Goal: Information Seeking & Learning: Learn about a topic

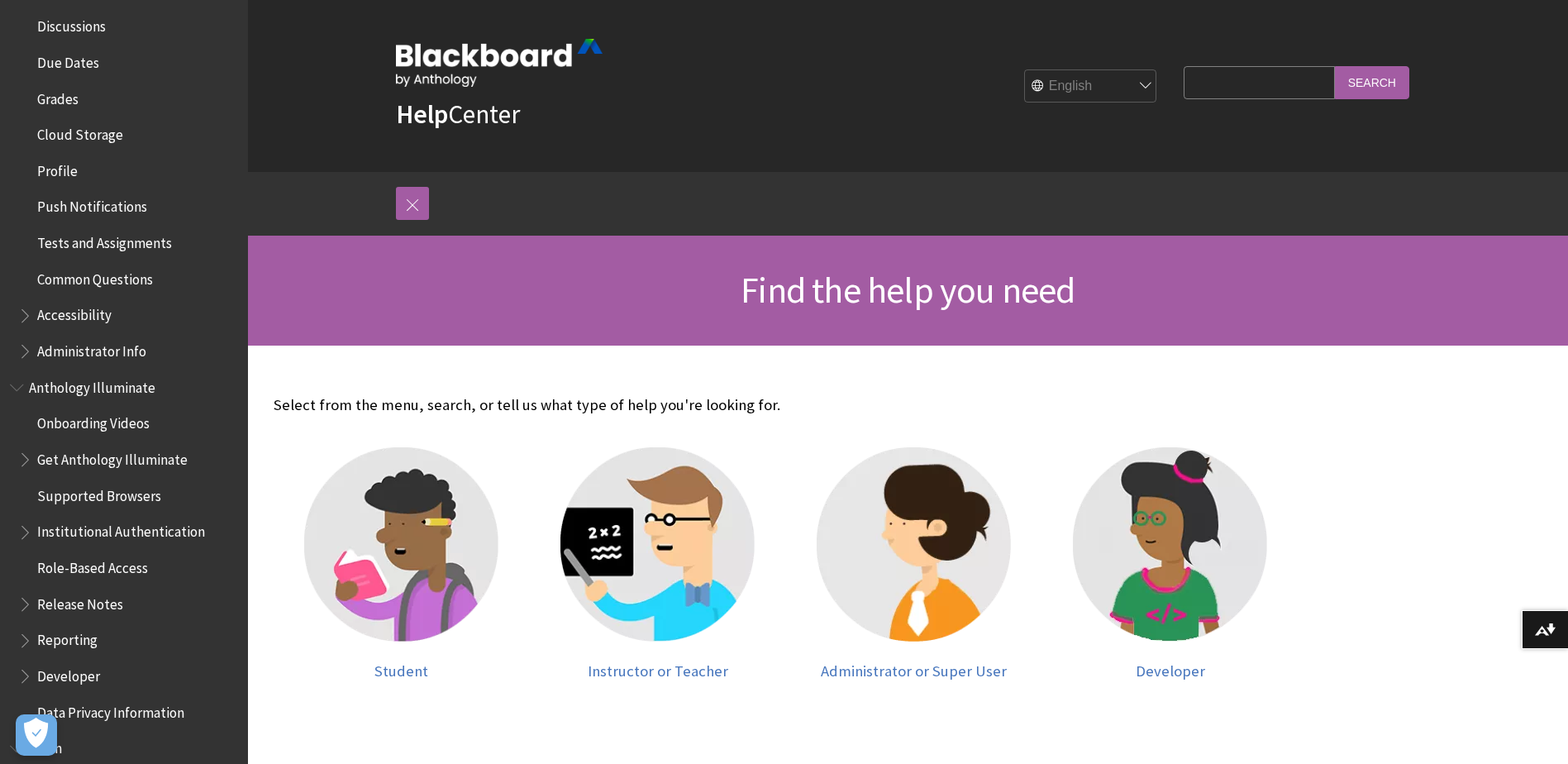
scroll to position [744, 0]
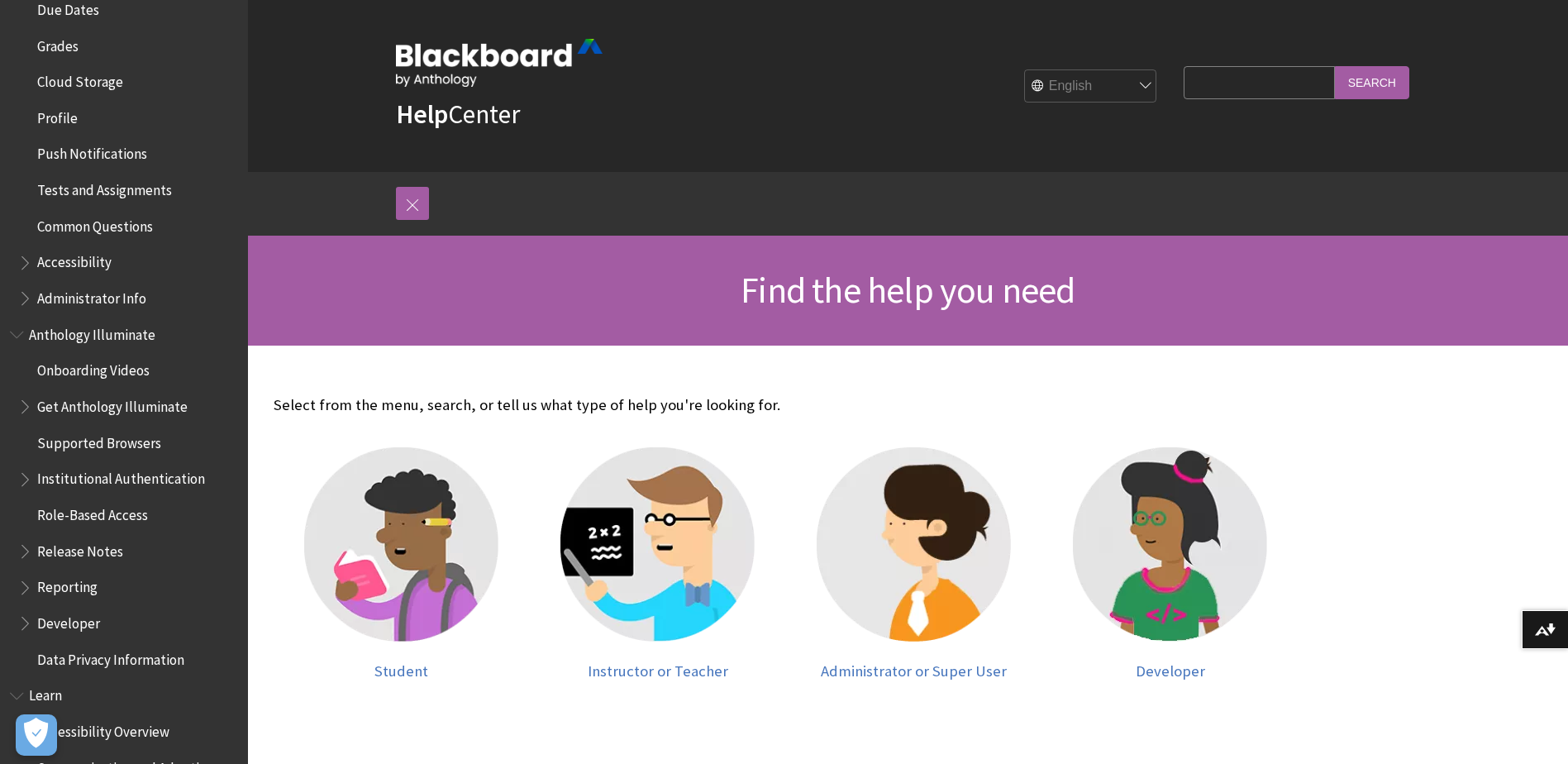
click at [23, 298] on span "Book outline for Blackboard App Help" at bounding box center [26, 294] width 17 height 21
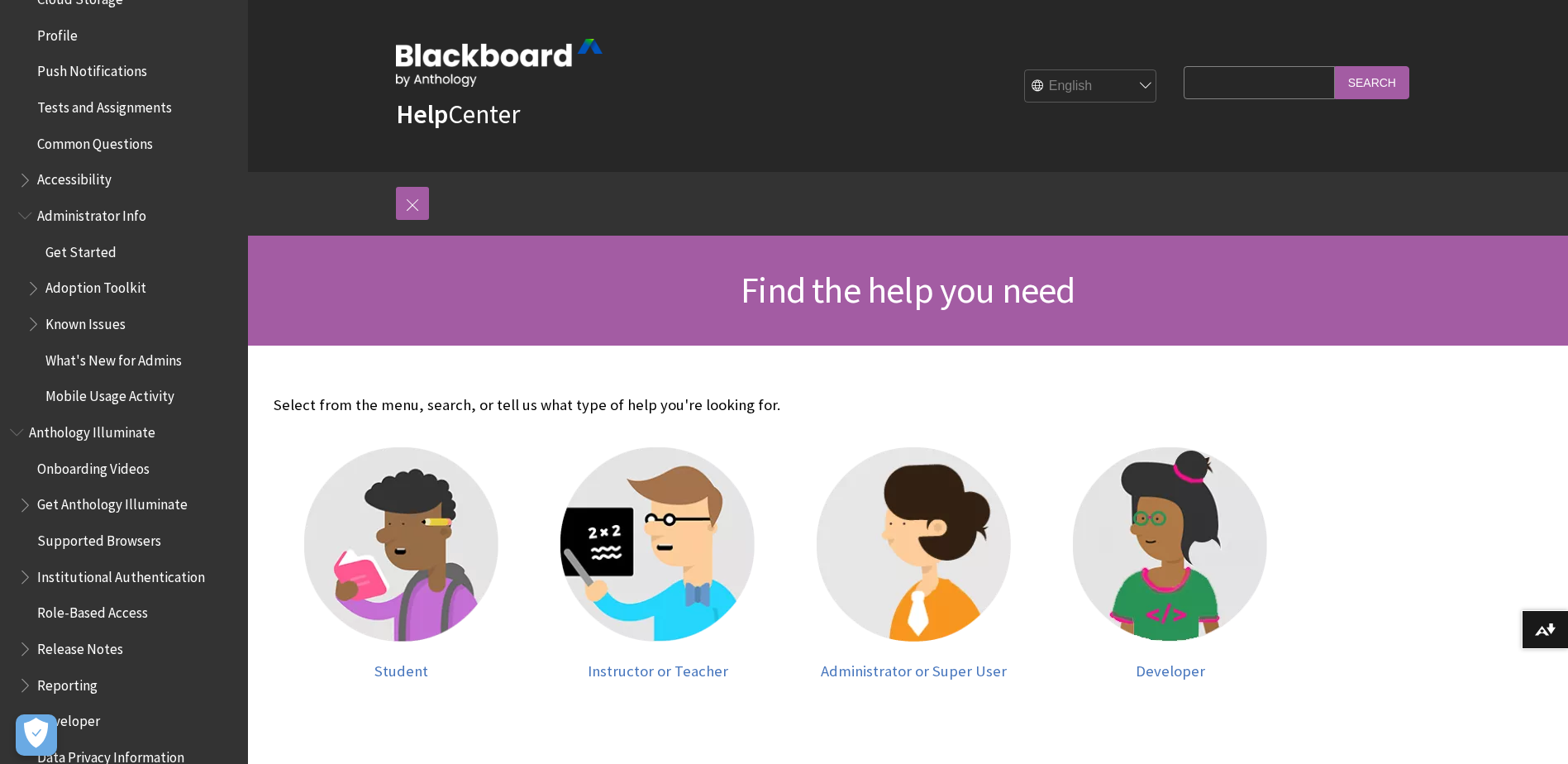
click at [36, 292] on span "Book outline for Blackboard App Help" at bounding box center [35, 285] width 17 height 21
click at [97, 296] on span "Adoption Toolkit" at bounding box center [95, 286] width 101 height 23
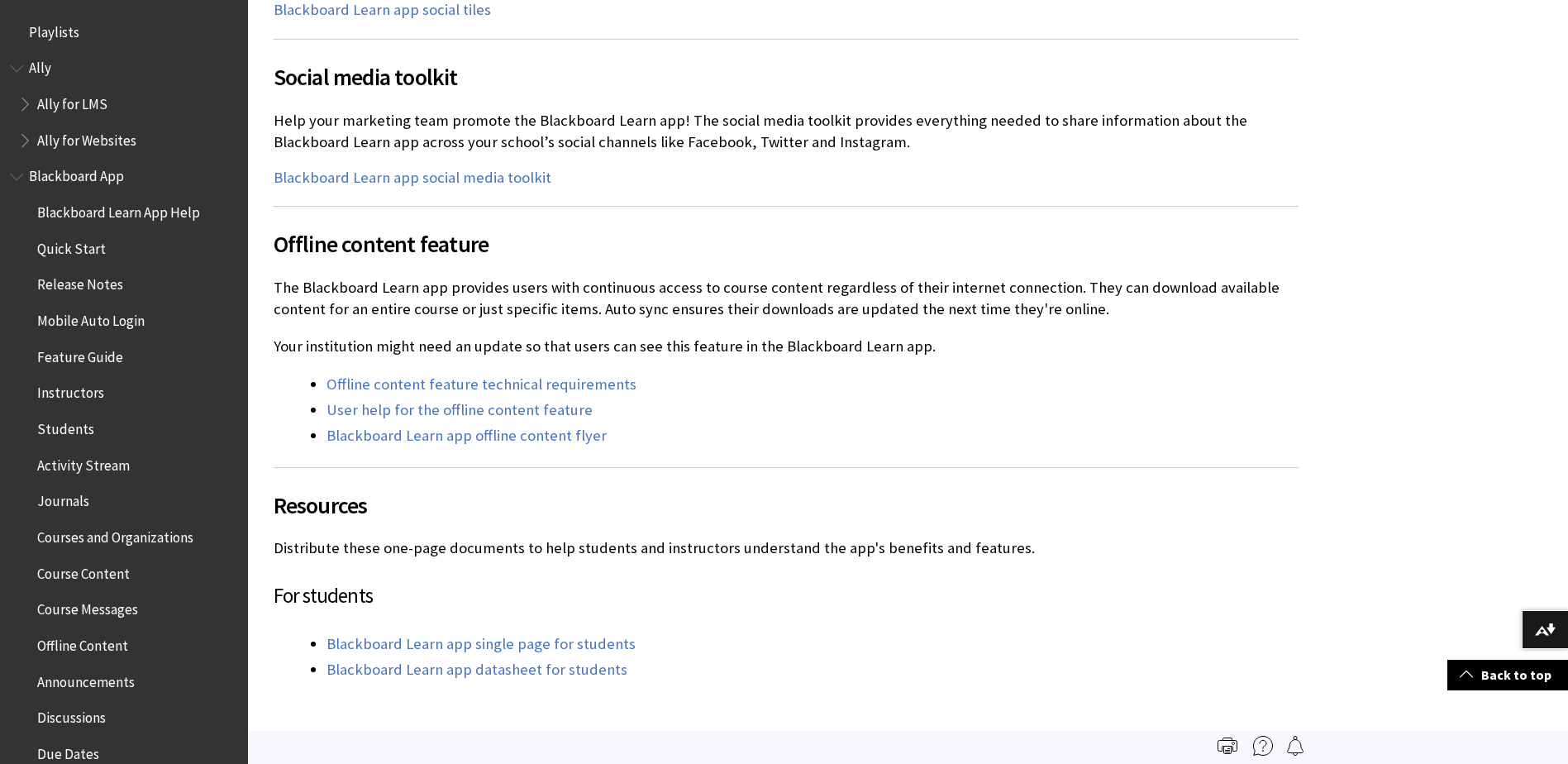
scroll to position [2150, 0]
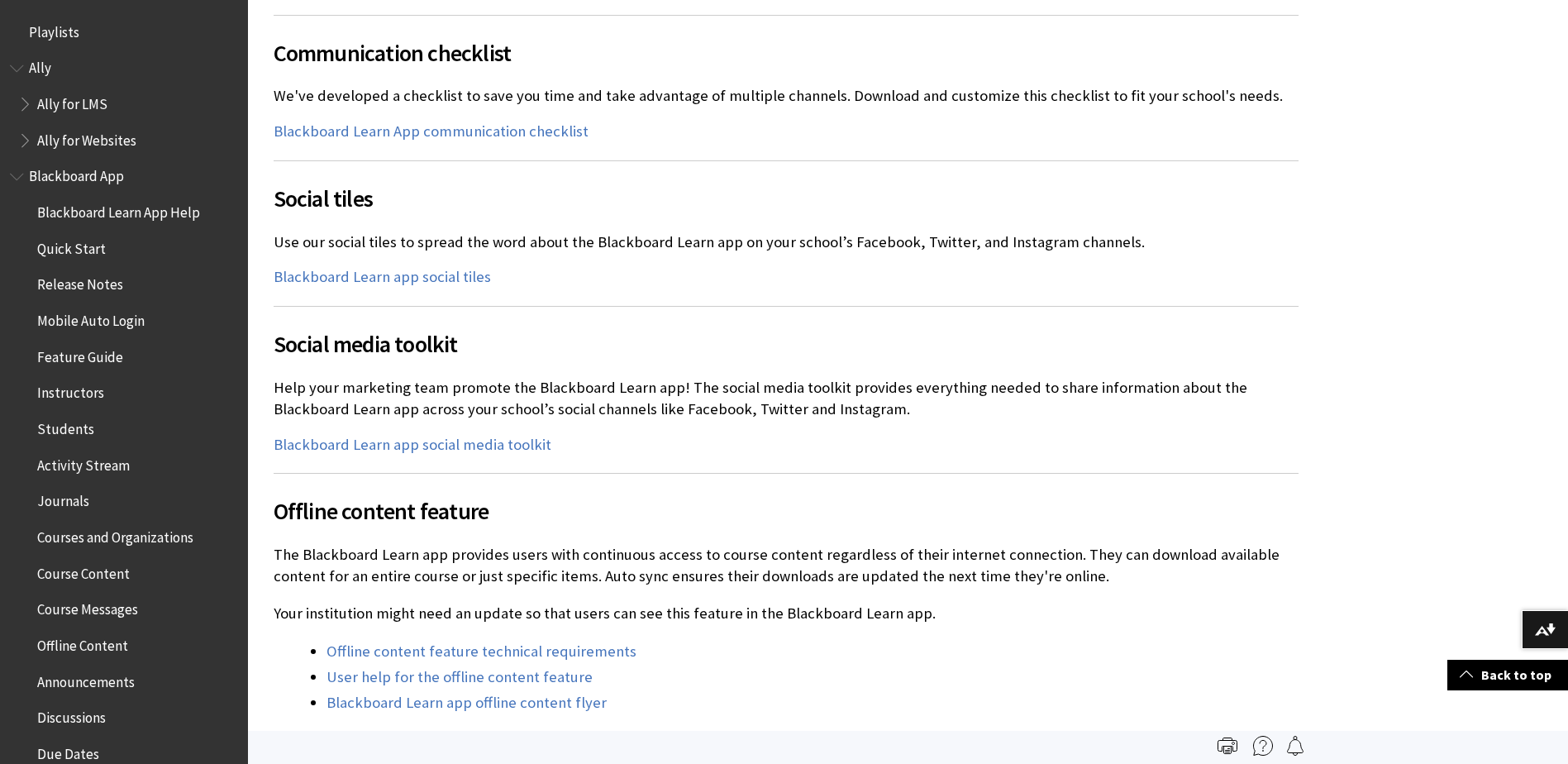
click at [11, 174] on span "Book outline for Blackboard App Help" at bounding box center [19, 174] width 17 height 21
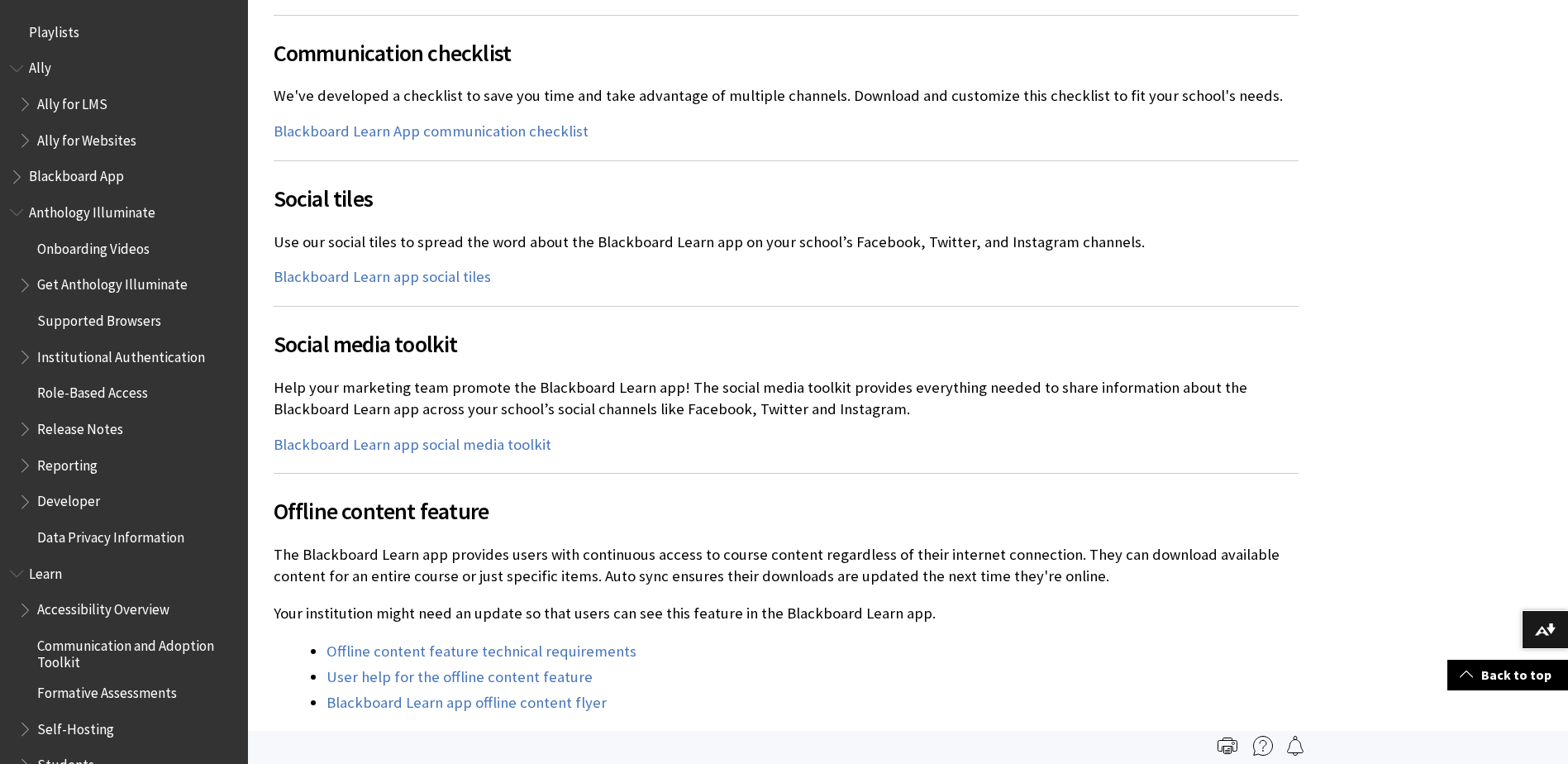
click at [17, 67] on span "Book outline for Anthology Ally Help" at bounding box center [19, 65] width 17 height 21
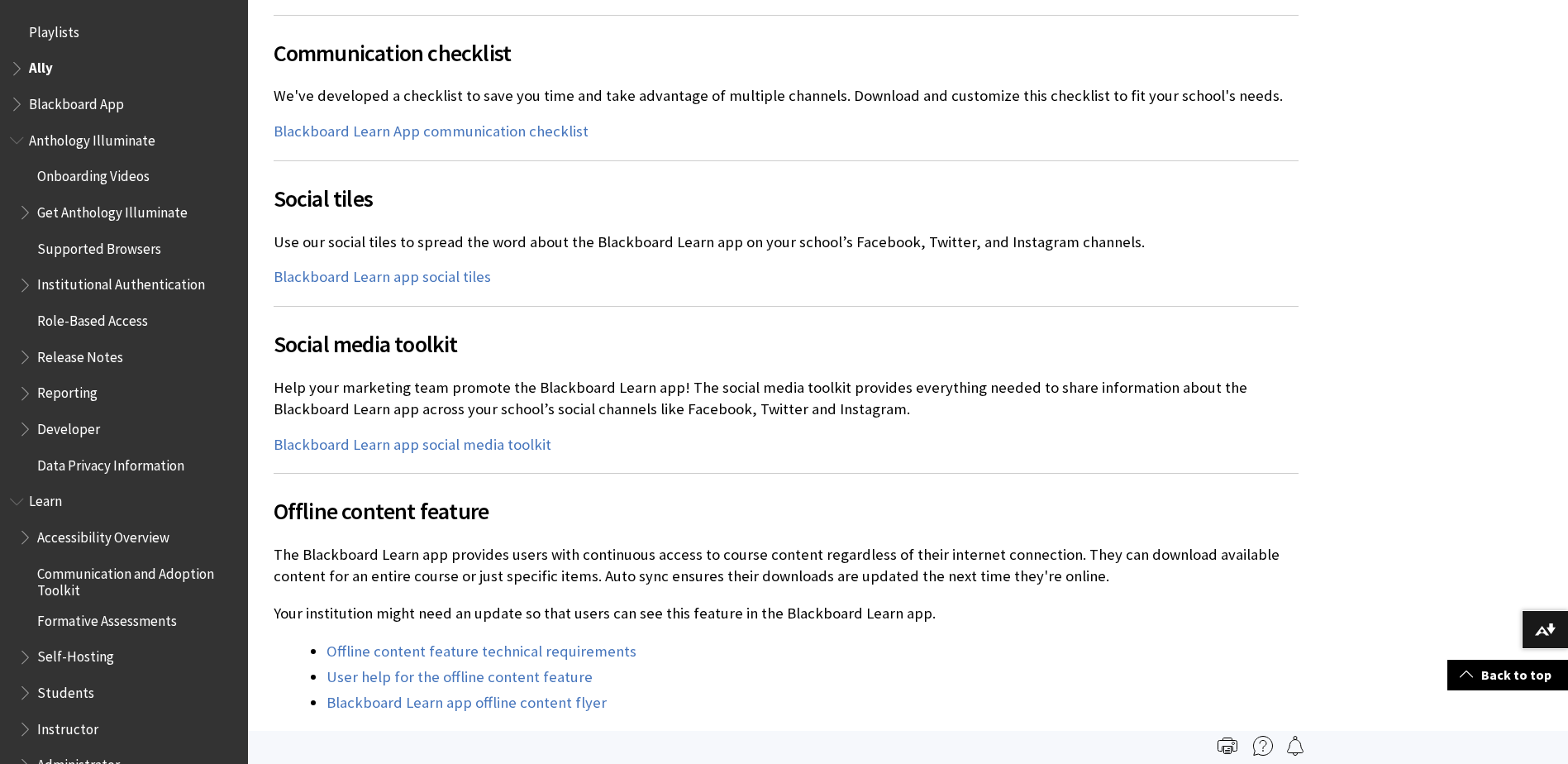
click at [17, 67] on span "Book outline for Anthology Ally Help" at bounding box center [19, 65] width 17 height 21
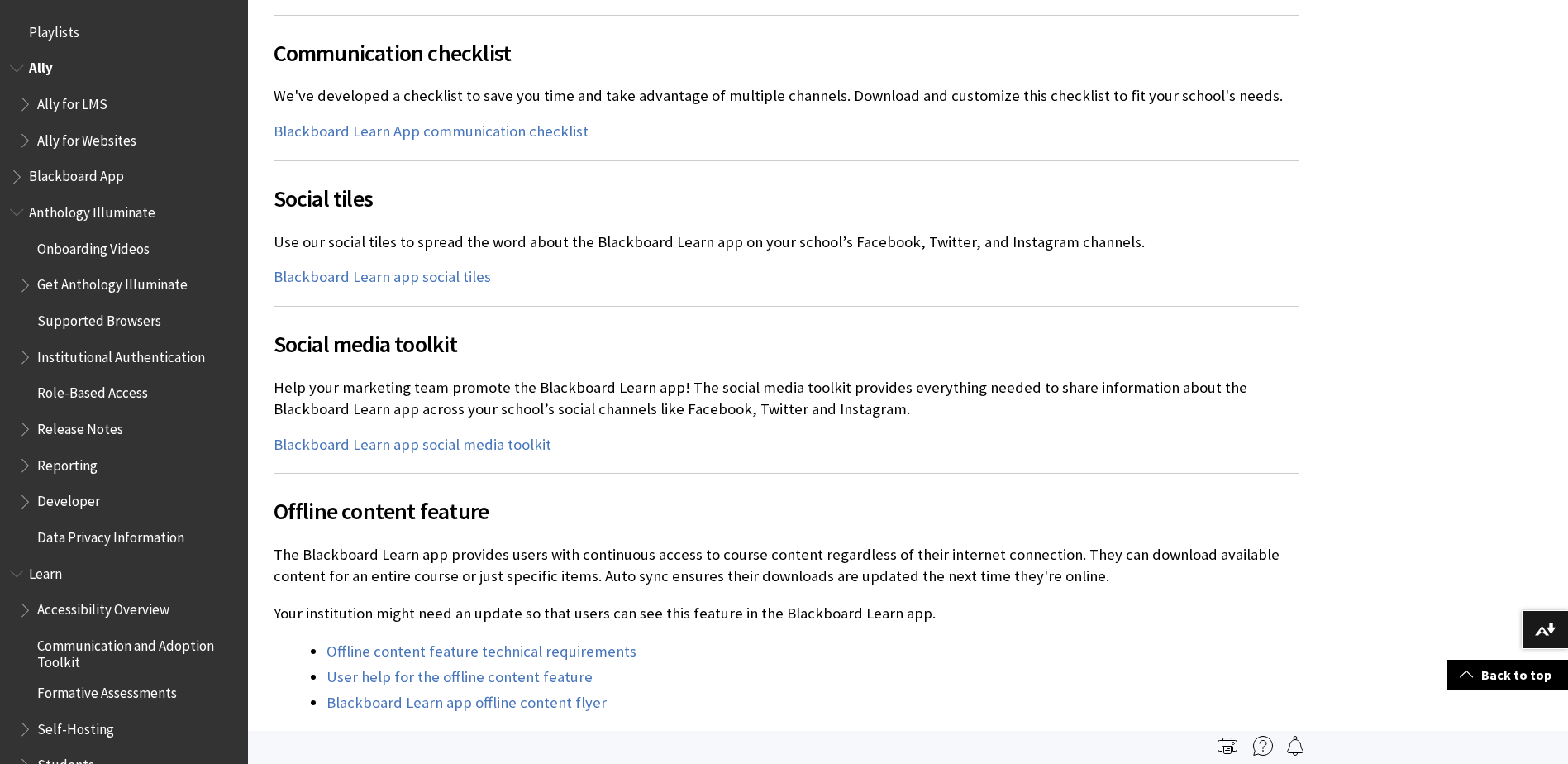
click at [25, 105] on span "Book outline for Anthology Ally Help" at bounding box center [26, 101] width 17 height 21
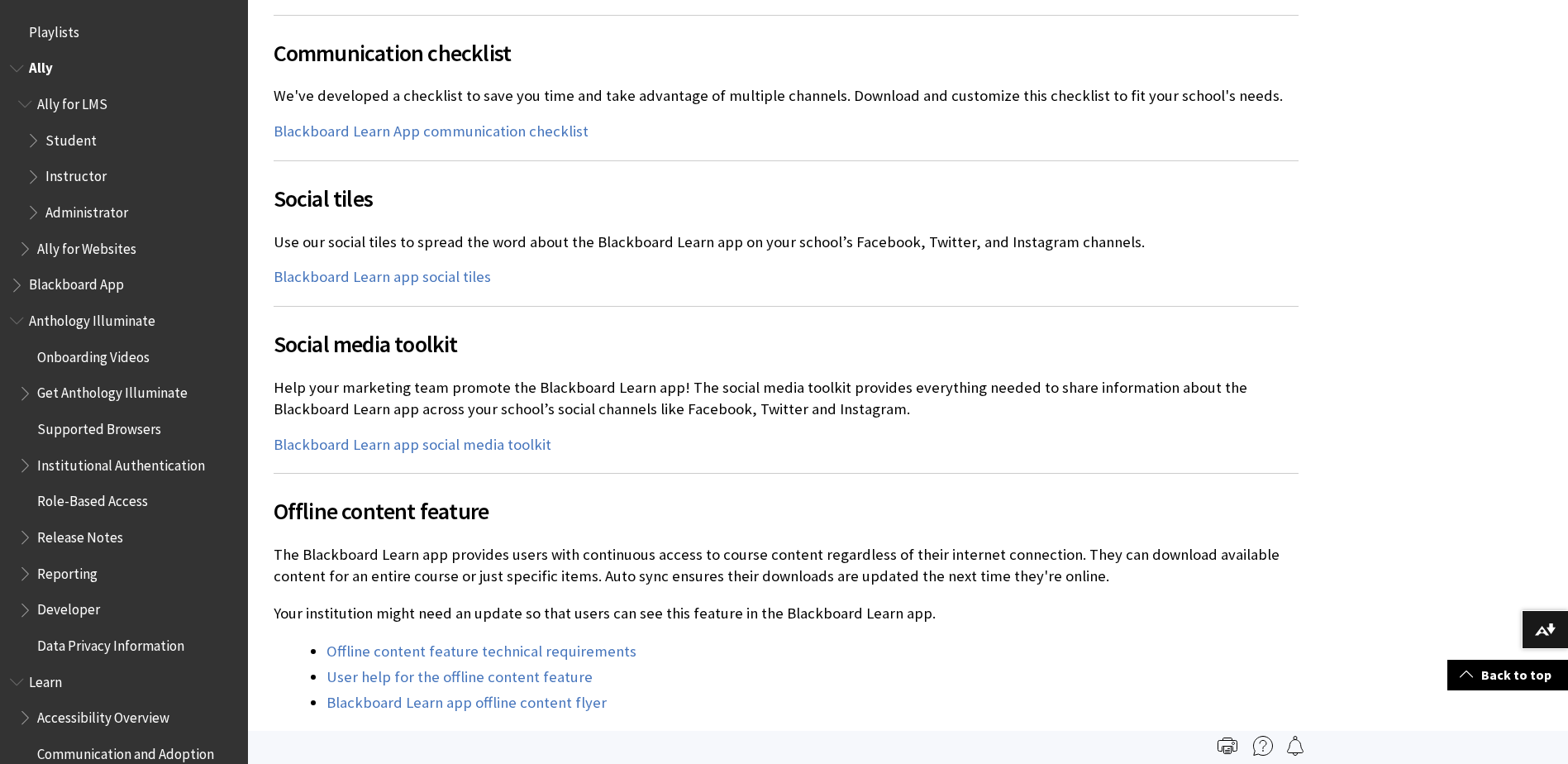
click at [25, 210] on ul "Student Instructor Administrator" at bounding box center [127, 176] width 220 height 100
click at [31, 215] on span "Book outline for Anthology Ally Help" at bounding box center [35, 208] width 17 height 21
